Goal: Find specific page/section: Find specific page/section

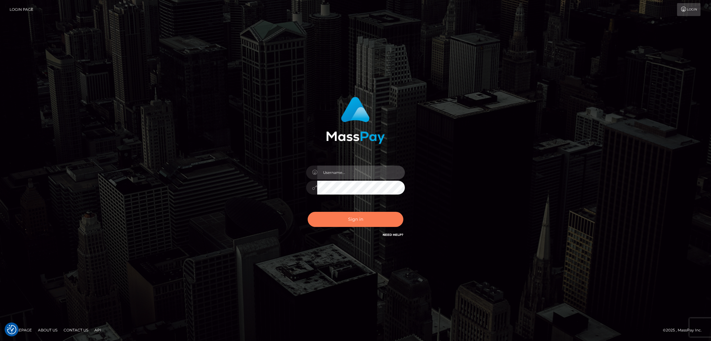
type input "df.es"
click at [338, 213] on button "Sign in" at bounding box center [356, 219] width 96 height 15
type input "df.es"
click at [345, 217] on button "Sign in" at bounding box center [356, 219] width 96 height 15
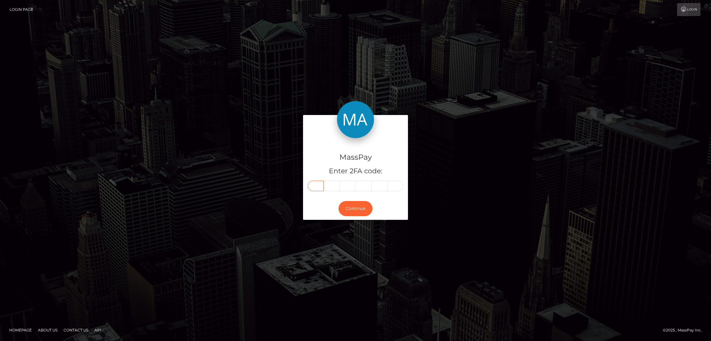
click at [316, 184] on input "text" at bounding box center [316, 186] width 16 height 10
paste input "7"
type input "7"
type input "9"
type input "7"
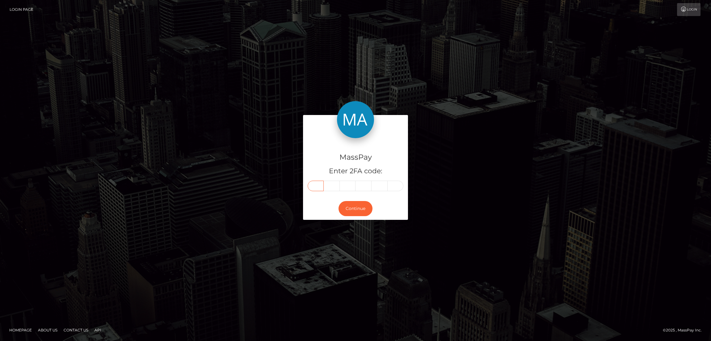
type input "8"
type input "2"
type input "7"
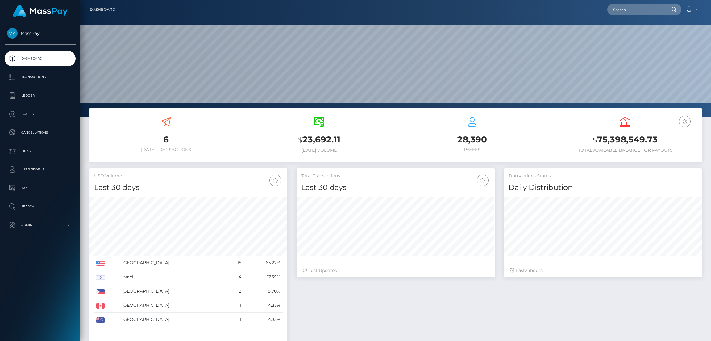
scroll to position [110, 198]
click at [613, 8] on input "text" at bounding box center [636, 10] width 58 height 12
paste input "[EMAIL_ADDRESS][DOMAIN_NAME]"
type input "[EMAIL_ADDRESS][DOMAIN_NAME]"
click at [619, 34] on link "[PERSON_NAME]" at bounding box center [631, 31] width 49 height 11
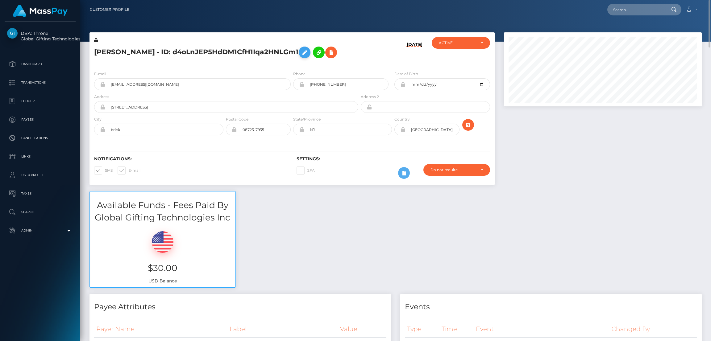
click at [305, 52] on icon at bounding box center [304, 53] width 7 height 8
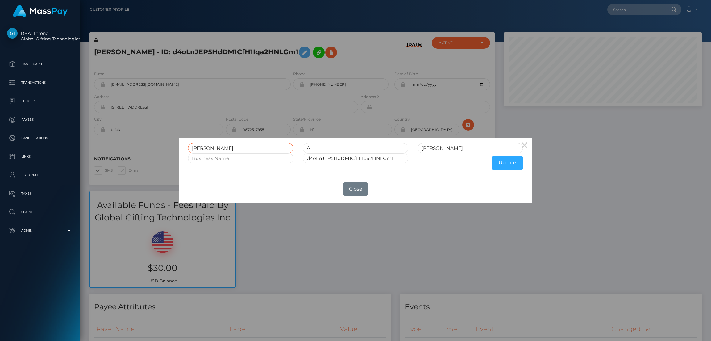
click at [205, 147] on input "LINDSAY" at bounding box center [241, 148] width 106 height 10
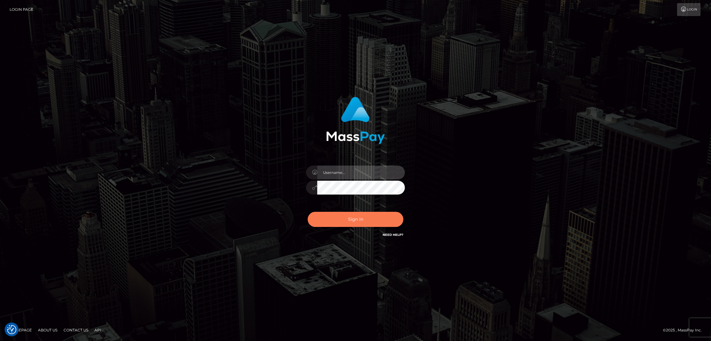
type input "df.es"
click at [364, 214] on button "Sign in" at bounding box center [356, 219] width 96 height 15
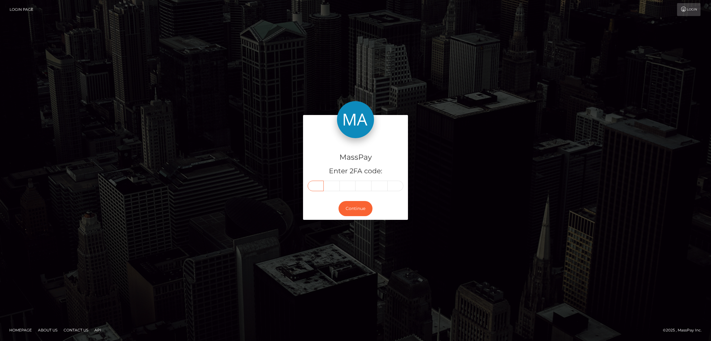
click at [319, 185] on input "text" at bounding box center [316, 186] width 16 height 10
paste input "0"
type input "0"
type input "4"
type input "9"
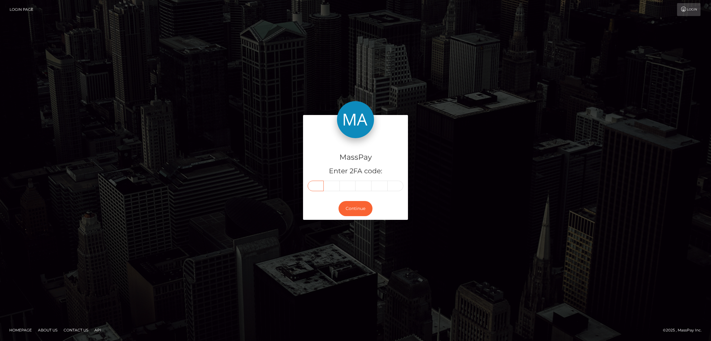
type input "8"
type input "0"
click at [361, 210] on button "Continue" at bounding box center [356, 208] width 34 height 15
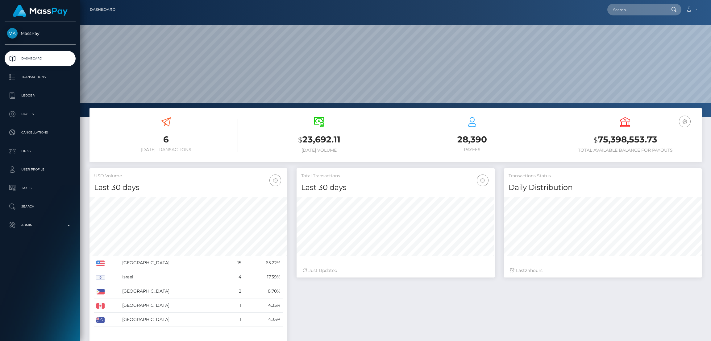
scroll to position [117, 631]
click at [635, 12] on input "text" at bounding box center [636, 10] width 58 height 12
paste input "[EMAIL_ADDRESS][DOMAIN_NAME]"
type input "[EMAIL_ADDRESS][DOMAIN_NAME]"
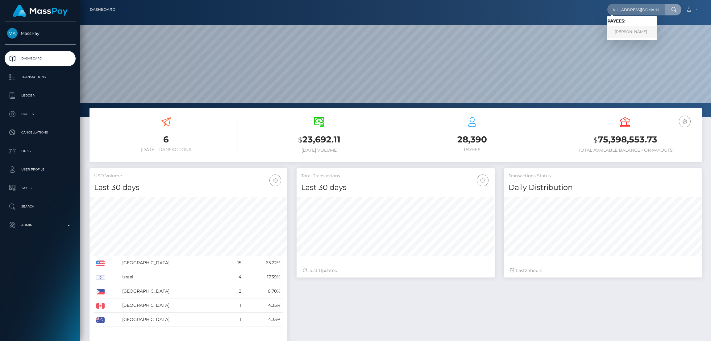
click at [625, 30] on link "SABRINA CHAIMA BAS" at bounding box center [631, 31] width 49 height 11
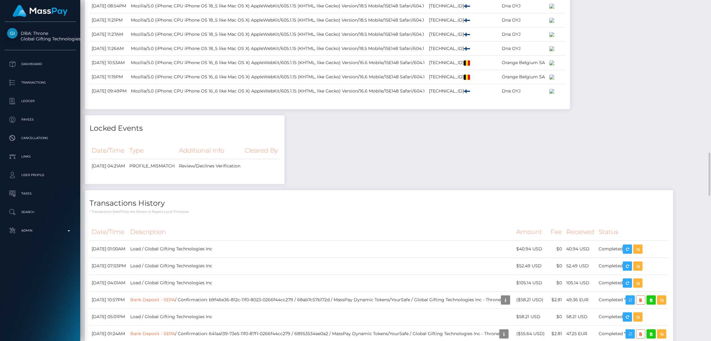
scroll to position [1064, 0]
